Goal: Transaction & Acquisition: Purchase product/service

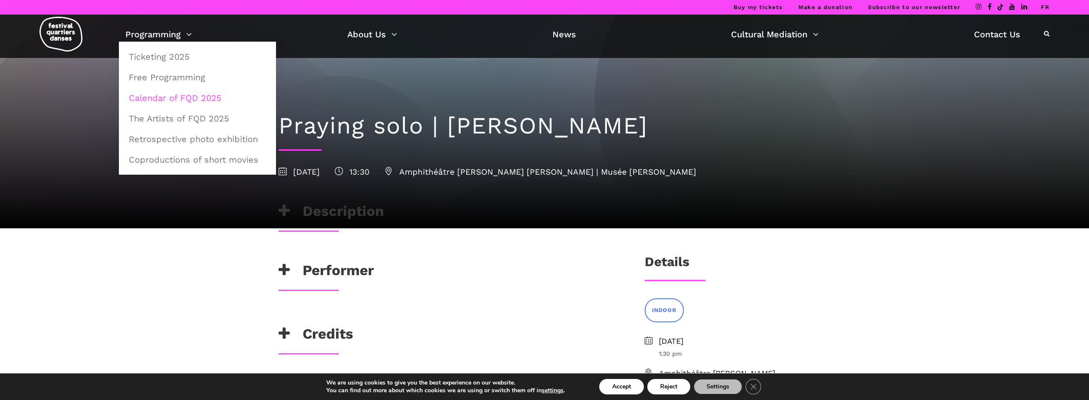
click at [206, 96] on link "Calendar of FQD 2025" at bounding box center [198, 98] width 148 height 20
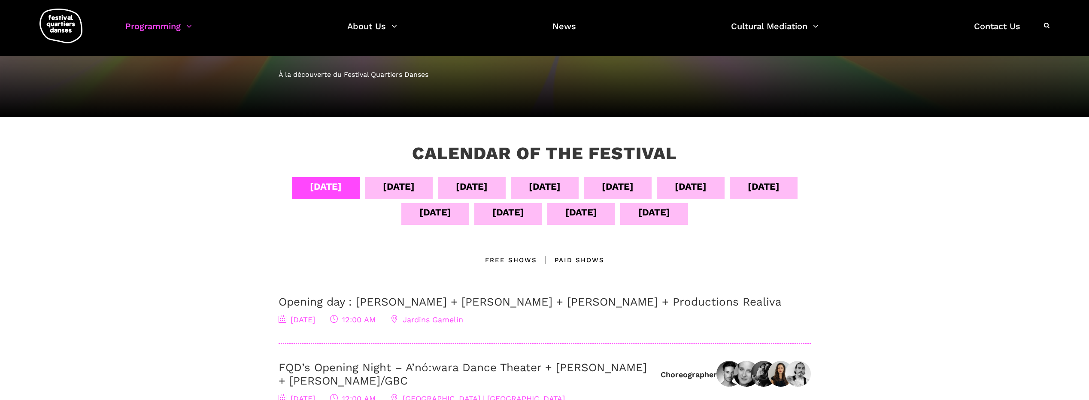
scroll to position [86, 0]
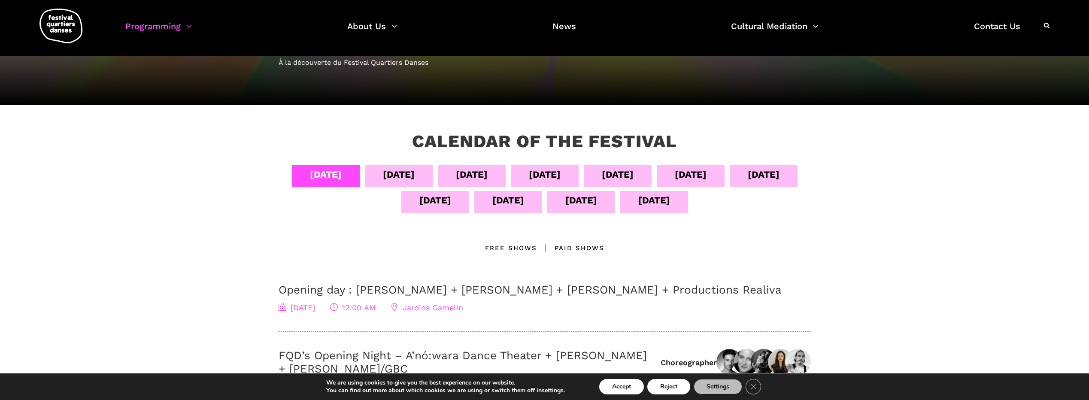
click at [597, 203] on div "[DATE]" at bounding box center [581, 200] width 32 height 15
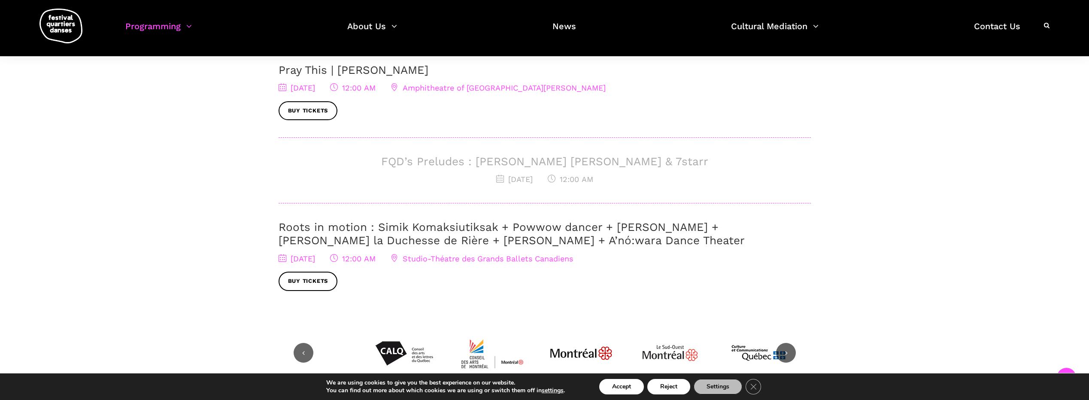
scroll to position [386, 0]
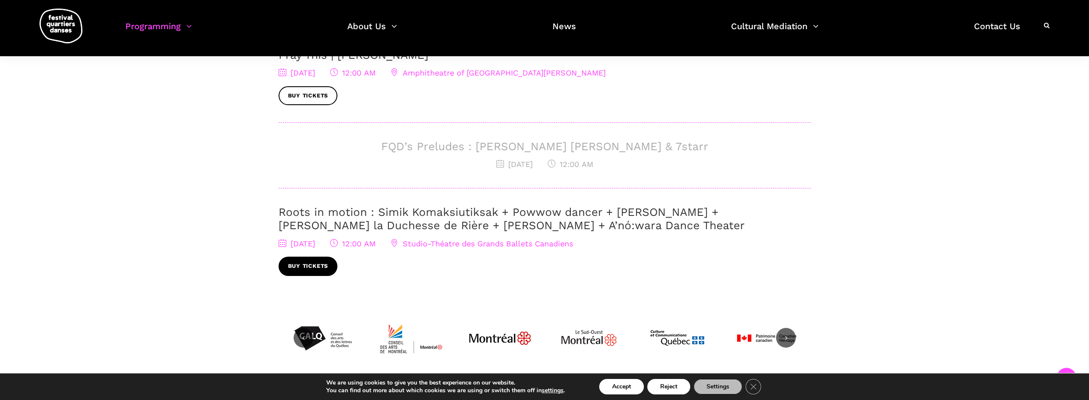
click at [312, 264] on link "Buy tickets" at bounding box center [308, 266] width 59 height 19
